Goal: Information Seeking & Learning: Check status

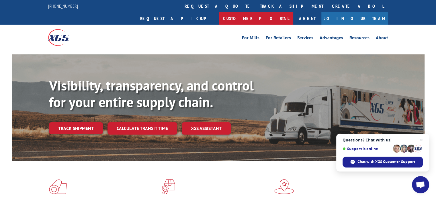
click at [293, 12] on link "Customer Portal" at bounding box center [256, 18] width 74 height 12
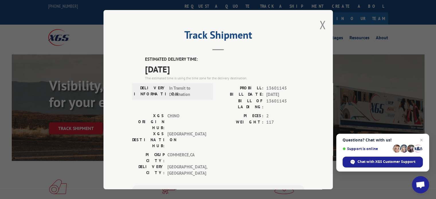
drag, startPoint x: 193, startPoint y: 69, endPoint x: 129, endPoint y: 58, distance: 65.1
click at [129, 58] on div "Track Shipment ESTIMATED DELIVERY TIME: 09/12/2025 The estimated time is using …" at bounding box center [217, 99] width 229 height 179
copy div "ESTIMATED DELIVERY TIME: 09/12/2025"
drag, startPoint x: 289, startPoint y: 85, endPoint x: 245, endPoint y: 87, distance: 43.6
click at [245, 87] on div "PROBILL: 13601145" at bounding box center [261, 88] width 86 height 7
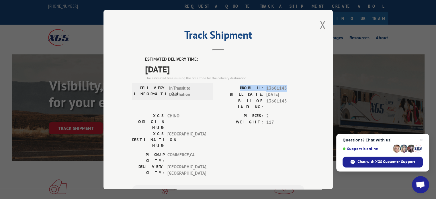
copy div "PROBILL: 13601145"
